Goal: Task Accomplishment & Management: Use online tool/utility

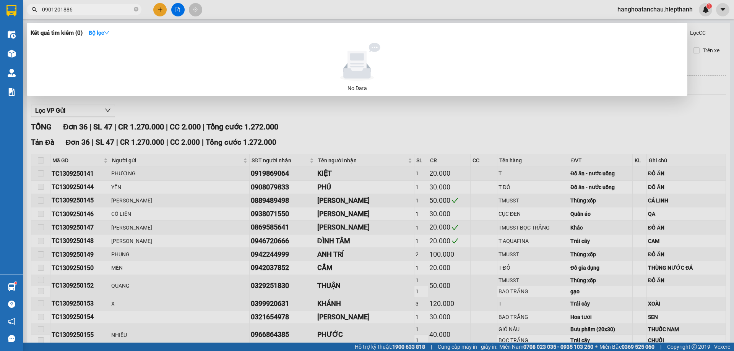
scroll to position [367, 0]
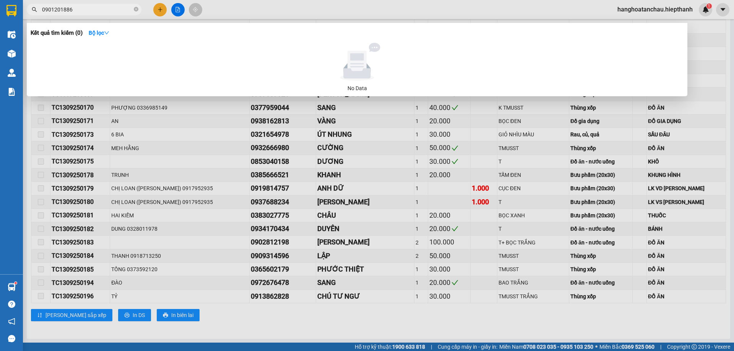
click at [138, 10] on span "0901201886" at bounding box center [84, 9] width 115 height 11
click at [137, 10] on icon "close-circle" at bounding box center [136, 9] width 5 height 5
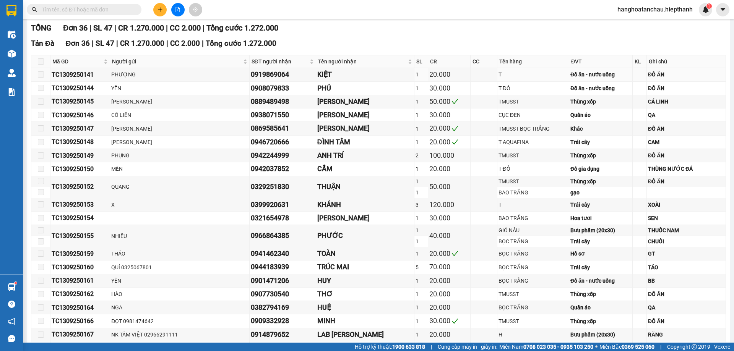
scroll to position [0, 0]
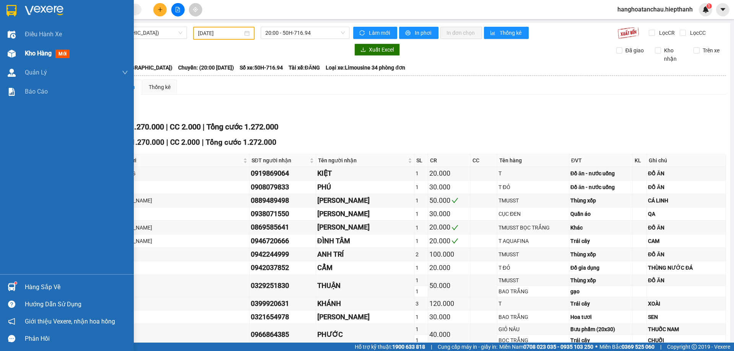
click at [29, 55] on span "Kho hàng" at bounding box center [38, 53] width 27 height 7
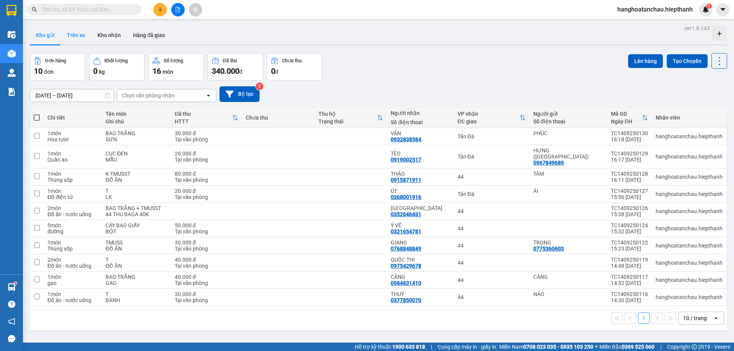
drag, startPoint x: 65, startPoint y: 35, endPoint x: 75, endPoint y: 36, distance: 10.0
click at [66, 35] on button "Trên xe" at bounding box center [76, 35] width 31 height 18
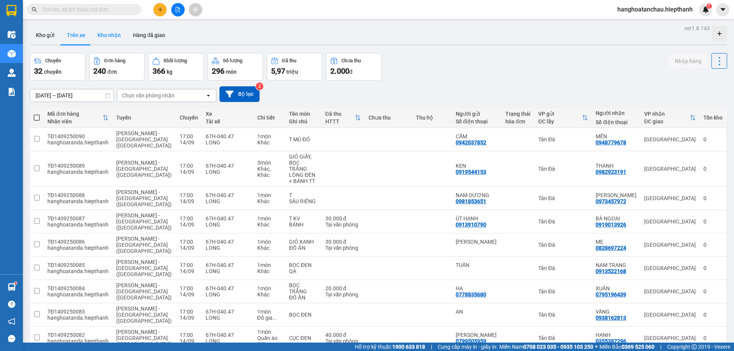
click at [104, 37] on button "Kho nhận" at bounding box center [109, 35] width 36 height 18
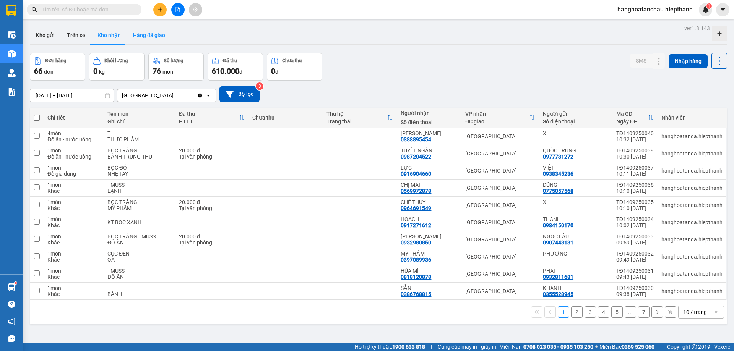
click at [143, 39] on button "Hàng đã giao" at bounding box center [149, 35] width 44 height 18
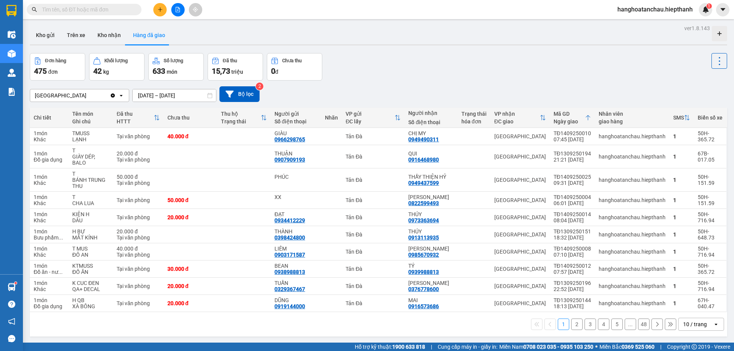
click at [115, 1] on div "Kết quả tìm kiếm ( 0 ) Bộ lọc No Data hanghoatanchau.hiepthanh 1" at bounding box center [367, 9] width 734 height 19
click at [116, 8] on input "text" at bounding box center [87, 9] width 90 height 8
